Goal: Check status: Check status

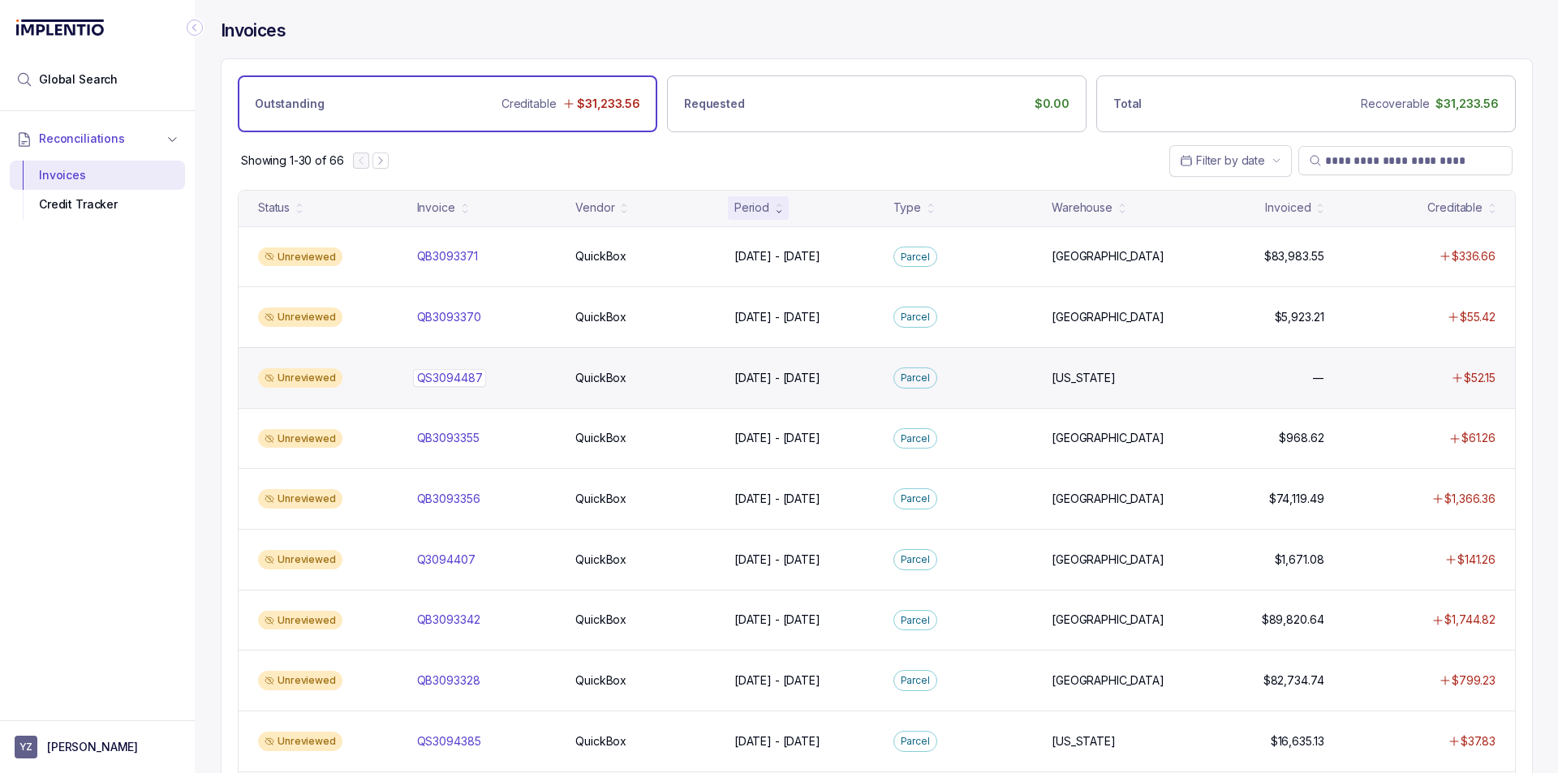
click at [434, 375] on div "QS3094487 QS3094487" at bounding box center [450, 378] width 66 height 16
click at [441, 373] on p "QS3094487" at bounding box center [450, 378] width 74 height 18
click at [458, 382] on p "QS3094487" at bounding box center [450, 378] width 74 height 18
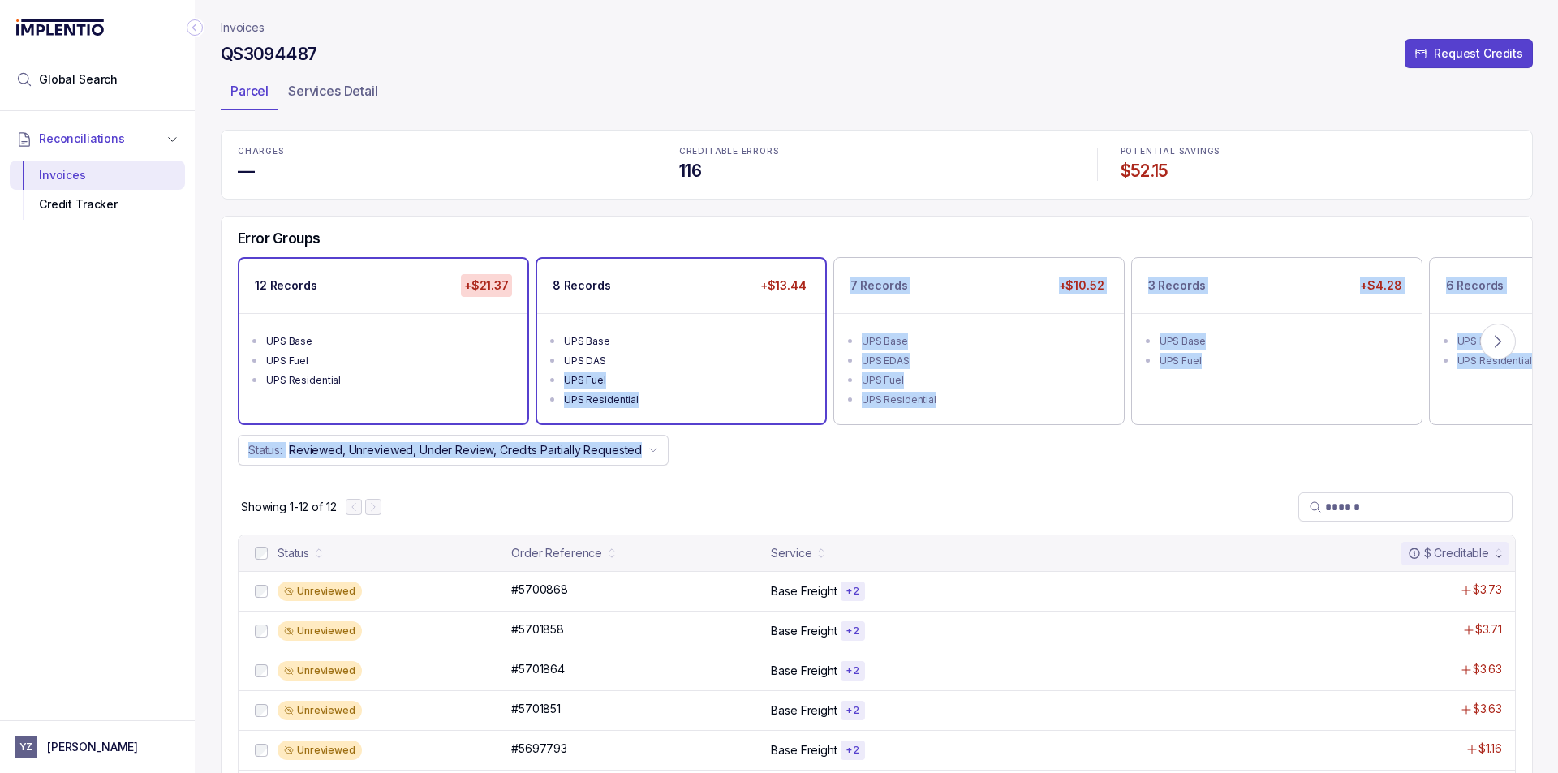
drag, startPoint x: 769, startPoint y: 476, endPoint x: 673, endPoint y: 368, distance: 144.8
click at [673, 368] on div "Error Groups 12 Records +$21.37 UPS Base UPS Fuel UPS Residential 8 Records +$1…" at bounding box center [876, 348] width 1310 height 263
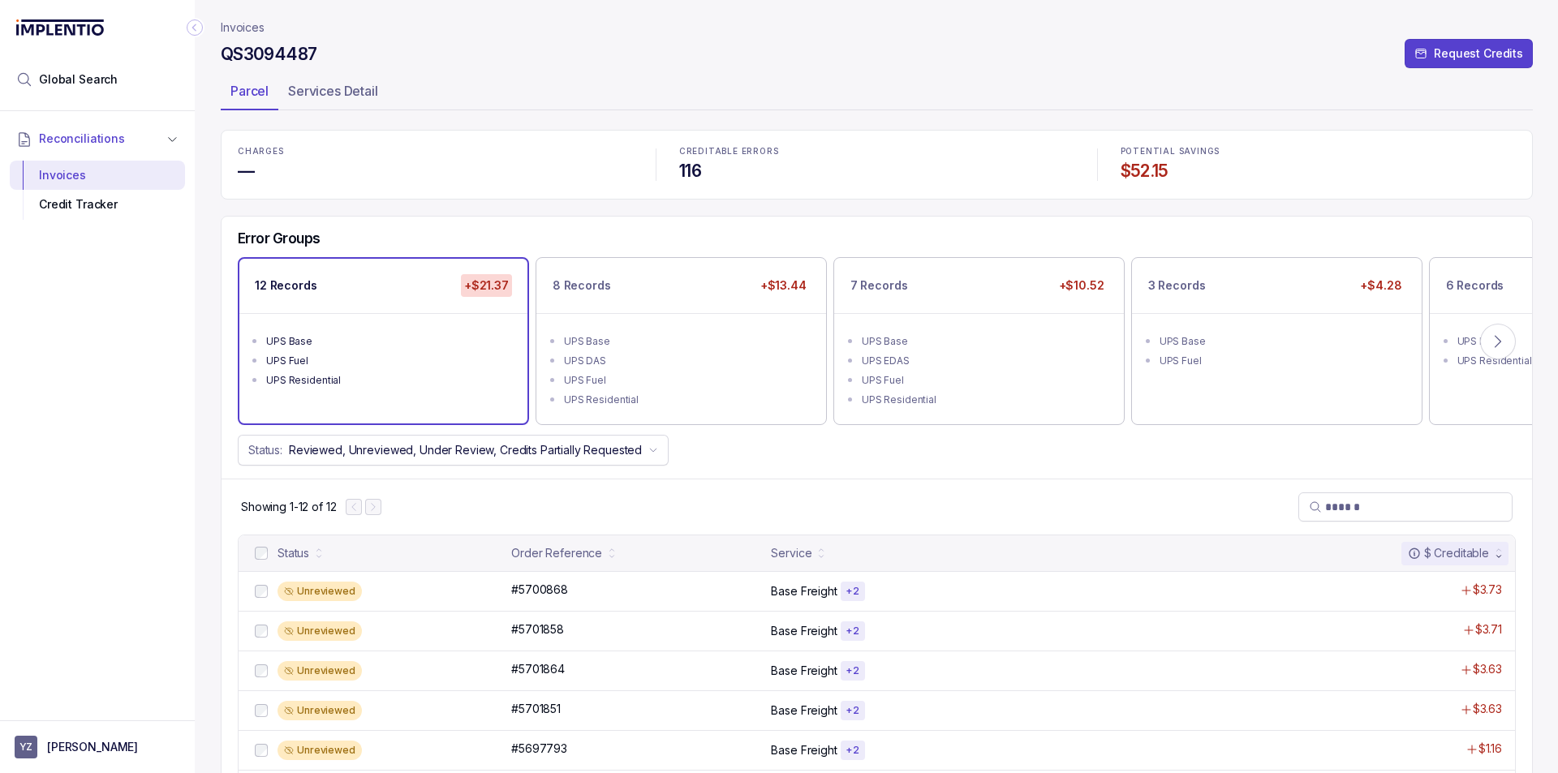
click at [789, 450] on div "Status: Reviewed, Unreviewed, Under Review, Credits Partially Requested" at bounding box center [876, 450] width 1310 height 31
drag, startPoint x: 319, startPoint y: 50, endPoint x: 216, endPoint y: 48, distance: 103.1
click at [216, 48] on div "Invoices QS3094487 Request Credits Parcel Services Detail CHARGES — CREDITABLE …" at bounding box center [870, 386] width 1351 height 773
click at [1503, 340] on icon at bounding box center [1497, 341] width 16 height 16
